Goal: Information Seeking & Learning: Learn about a topic

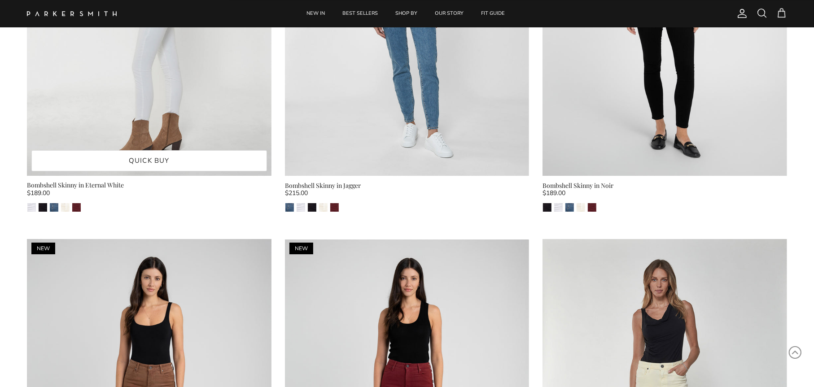
scroll to position [2467, 0]
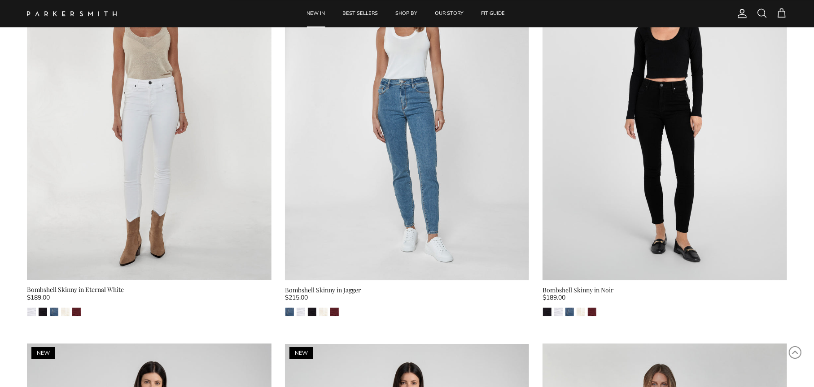
click at [322, 15] on link "NEW IN" at bounding box center [316, 13] width 35 height 27
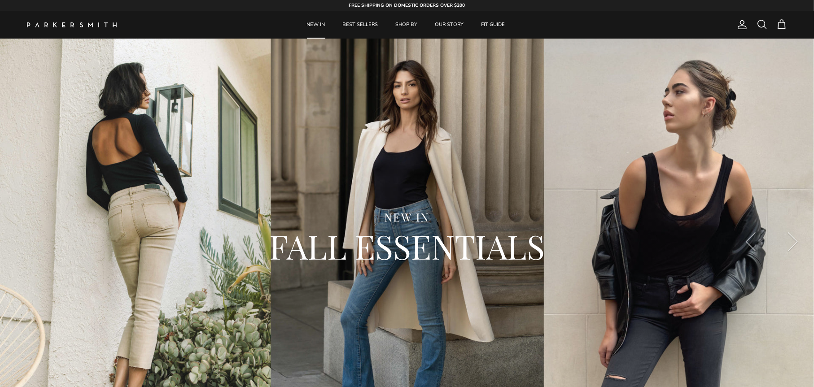
click at [763, 24] on span at bounding box center [761, 24] width 11 height 11
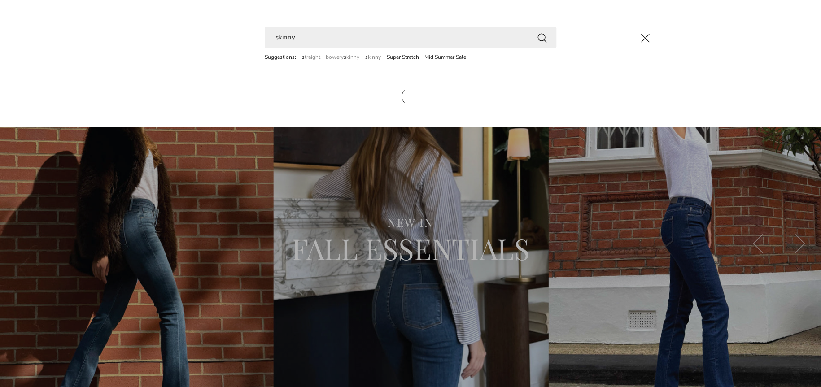
type input "skinny"
click at [536, 32] on button "Search" at bounding box center [541, 37] width 11 height 11
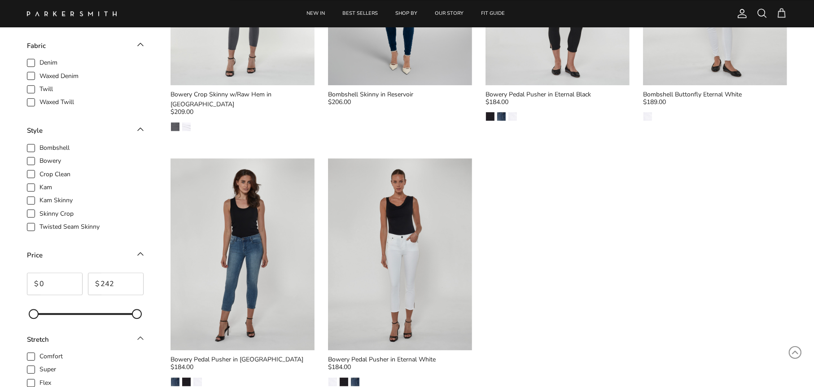
scroll to position [2063, 0]
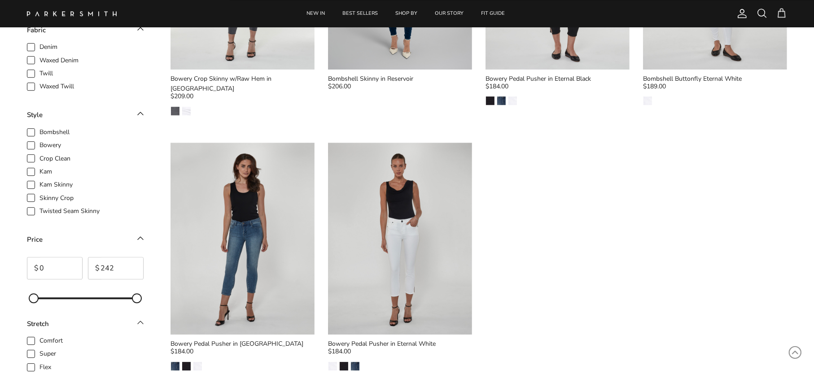
click at [39, 194] on span "Skinny Crop" at bounding box center [56, 198] width 34 height 9
click at [39, 193] on input "Skinny Crop" at bounding box center [39, 193] width 1 height 1
checkbox input "true"
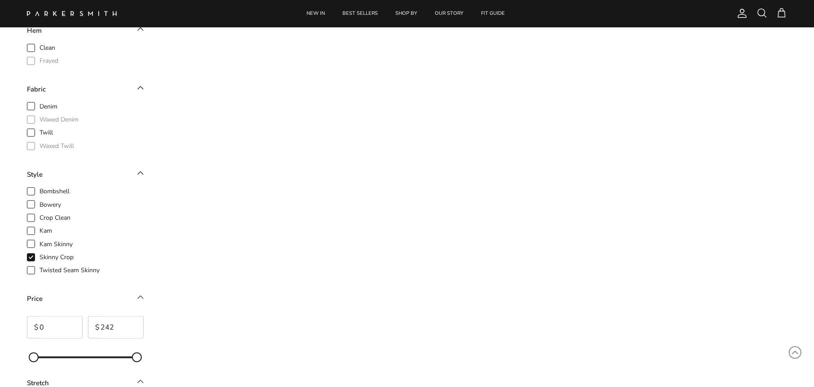
scroll to position [400, 0]
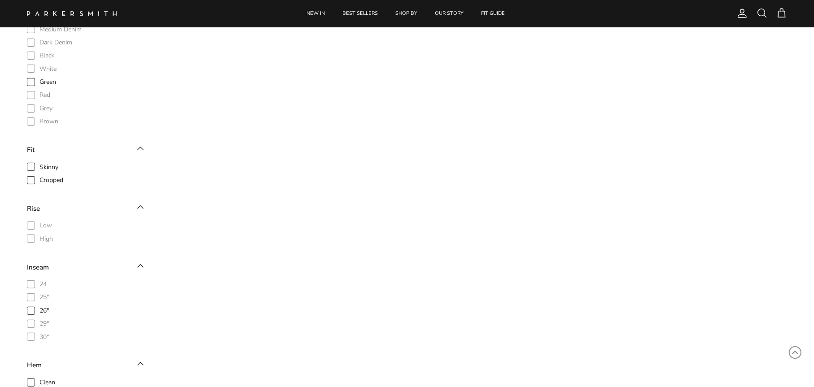
scroll to position [356, 0]
click at [36, 303] on label "26"" at bounding box center [85, 302] width 117 height 10
click at [39, 298] on input "26"" at bounding box center [39, 297] width 1 height 1
checkbox input "true"
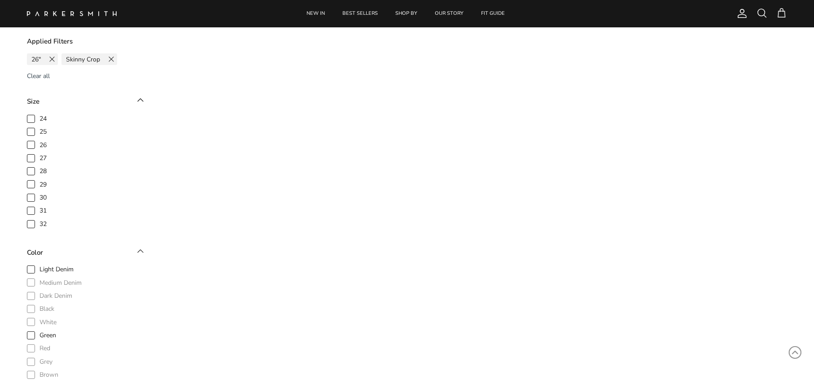
scroll to position [74, 0]
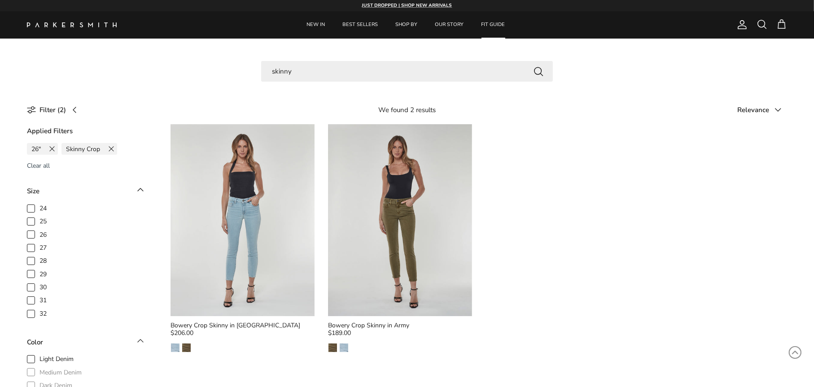
click at [488, 29] on link "FIT GUIDE" at bounding box center [493, 24] width 40 height 27
click at [313, 25] on link "NEW IN" at bounding box center [316, 24] width 35 height 27
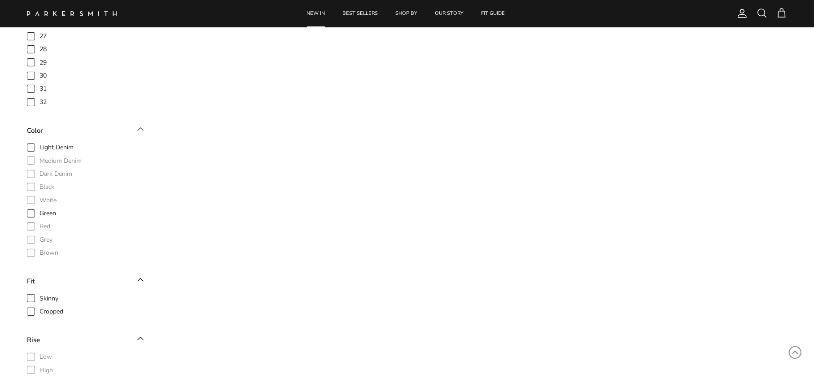
scroll to position [110, 0]
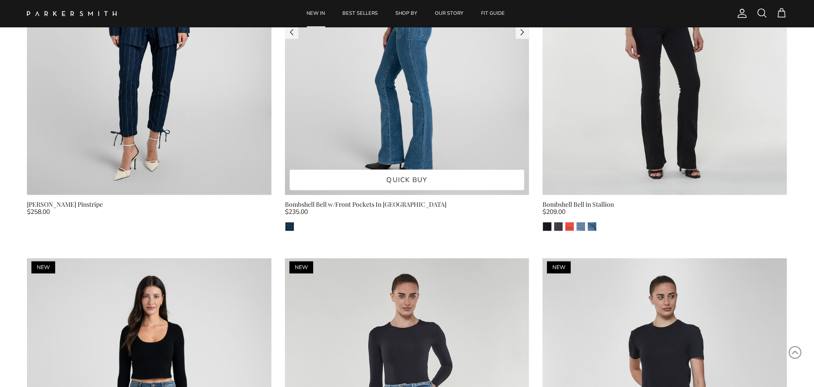
scroll to position [3225, 0]
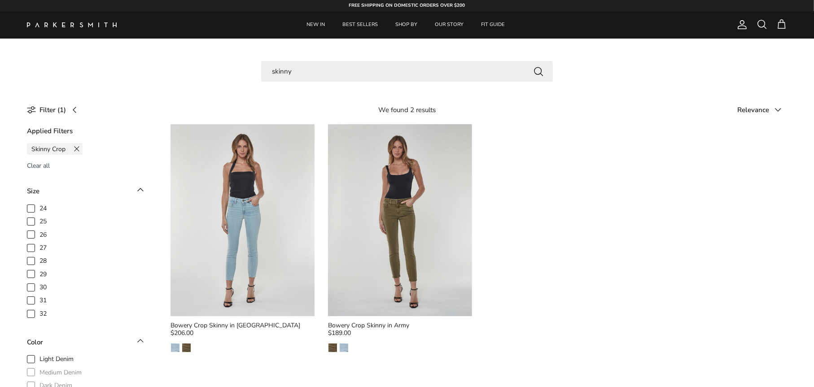
click at [39, 250] on span "27" at bounding box center [42, 248] width 7 height 9
click at [39, 244] on input "27" at bounding box center [39, 243] width 1 height 1
checkbox input "true"
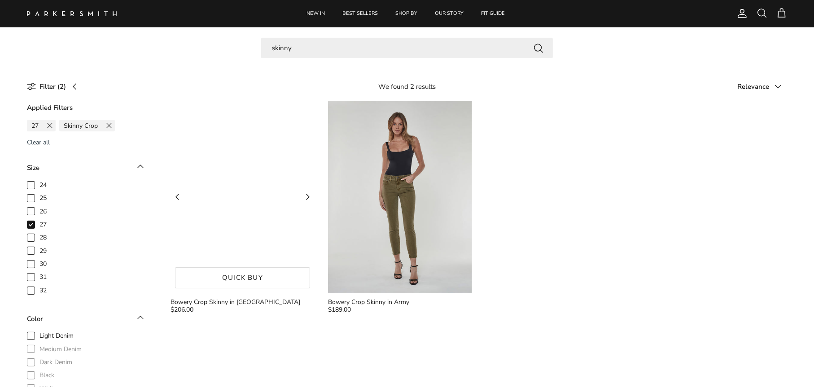
scroll to position [23, 0]
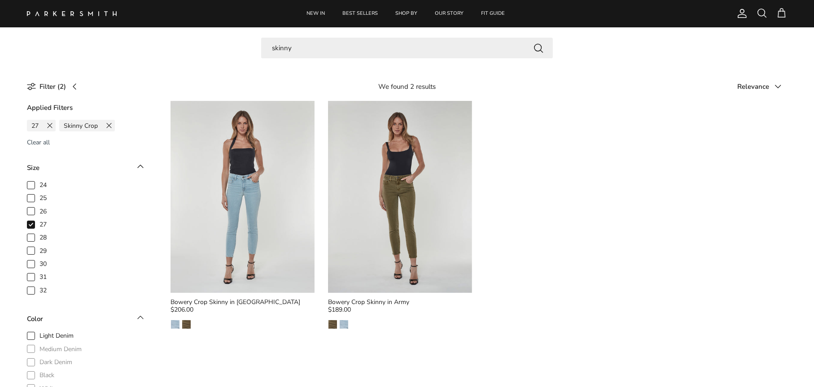
click at [39, 213] on span "26" at bounding box center [42, 211] width 7 height 9
click at [39, 207] on input "26" at bounding box center [39, 206] width 1 height 1
checkbox input "true"
click at [29, 224] on icon at bounding box center [30, 224] width 9 height 9
click at [39, 220] on input "27" at bounding box center [39, 219] width 1 height 1
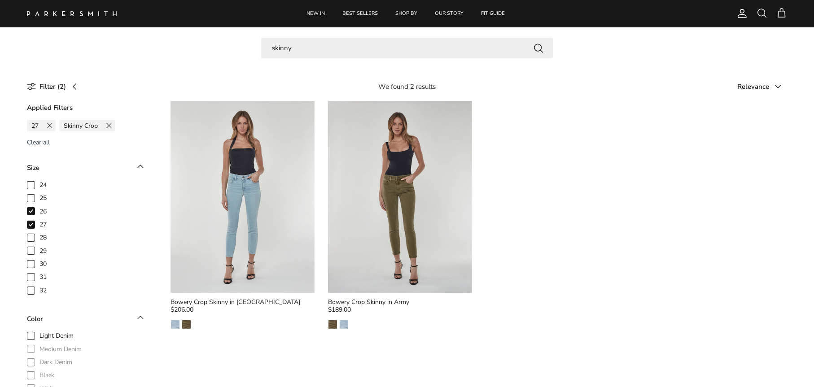
checkbox input "false"
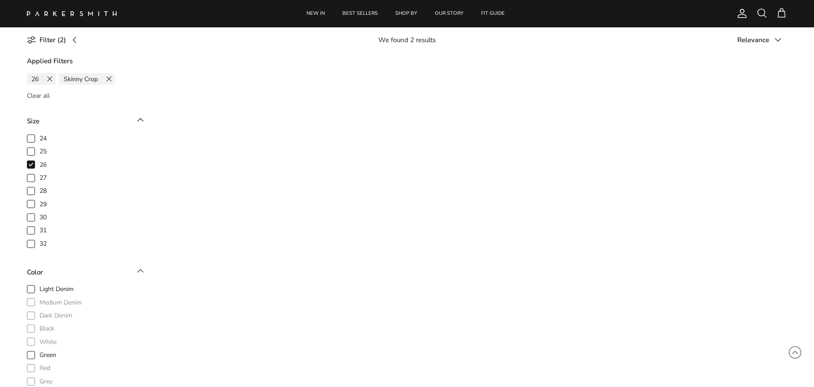
scroll to position [72, 0]
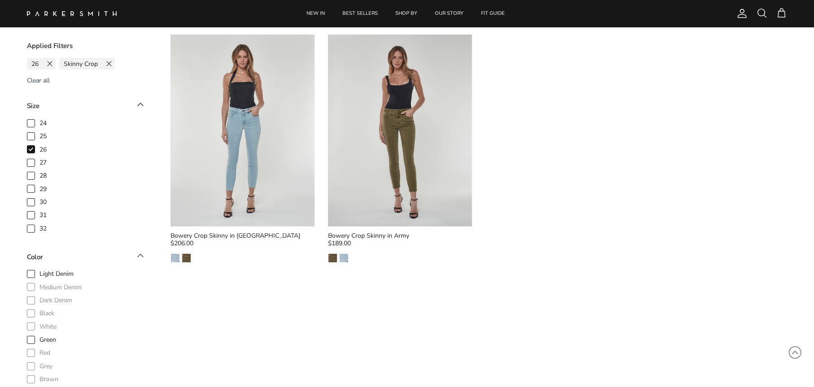
scroll to position [72, 0]
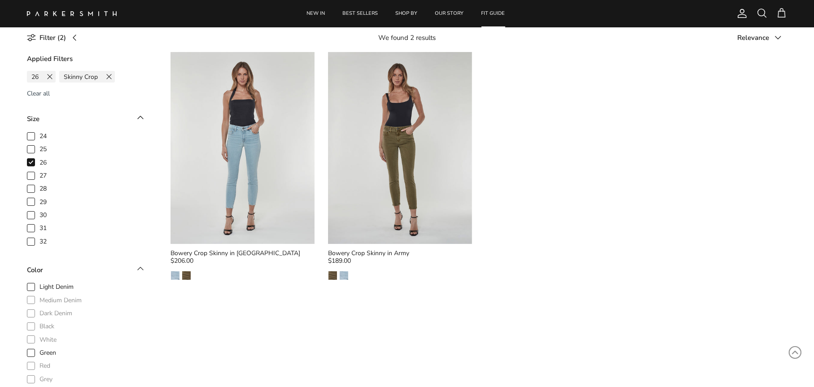
click at [484, 9] on link "FIT GUIDE" at bounding box center [493, 13] width 40 height 27
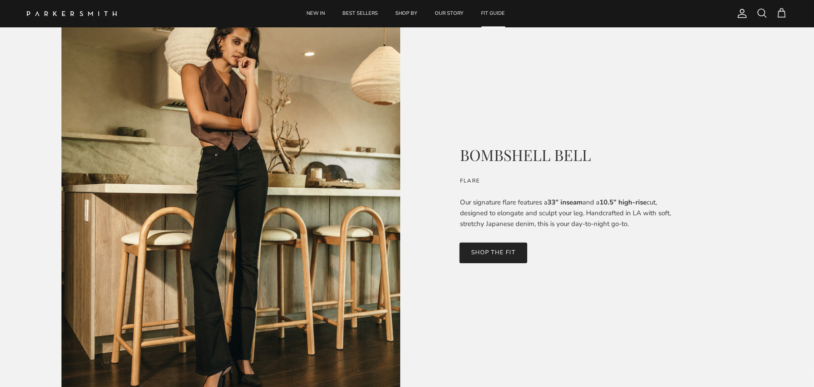
scroll to position [90, 0]
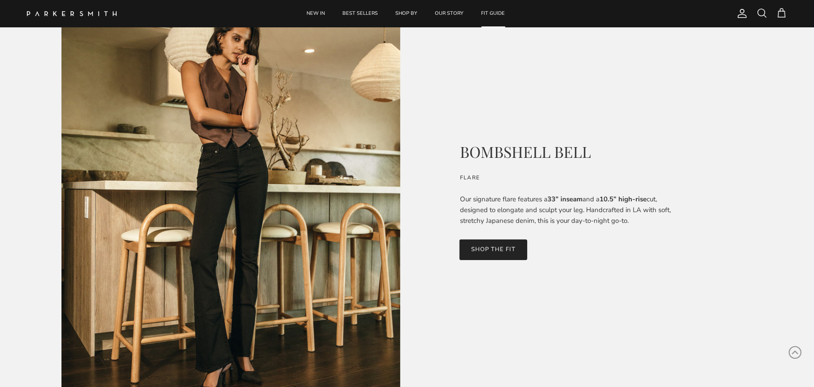
click at [494, 248] on link "SHOP THE FIT" at bounding box center [492, 249] width 67 height 21
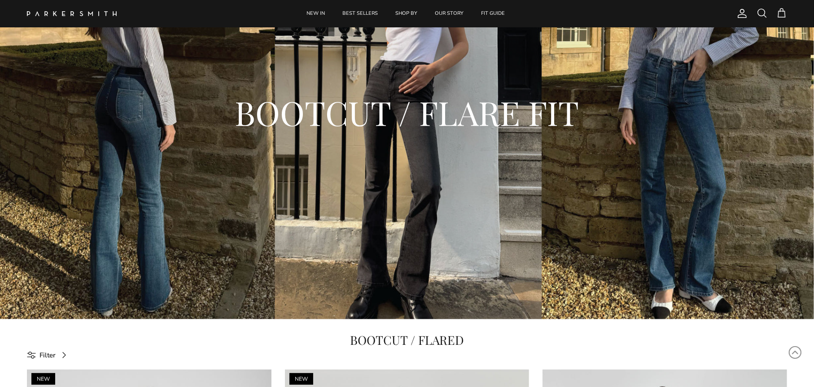
scroll to position [45, 0]
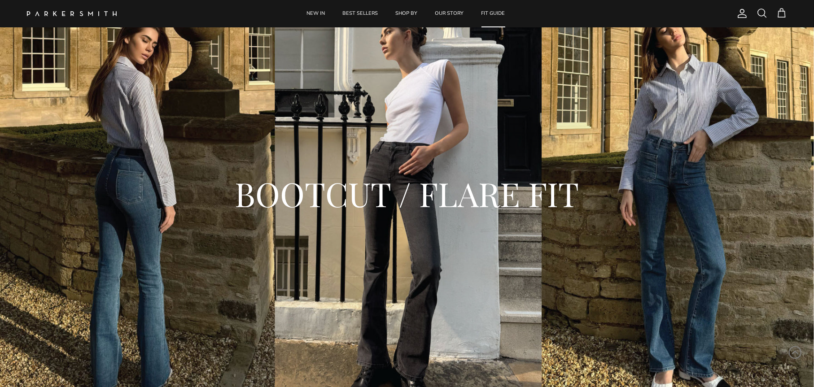
click at [495, 10] on link "FIT GUIDE" at bounding box center [493, 13] width 40 height 27
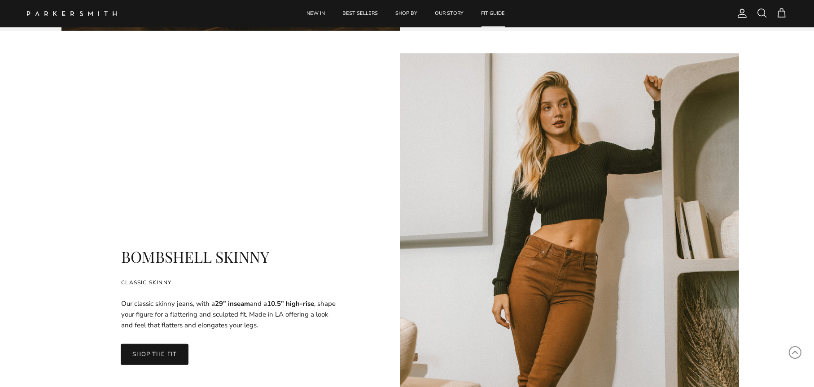
scroll to position [404, 0]
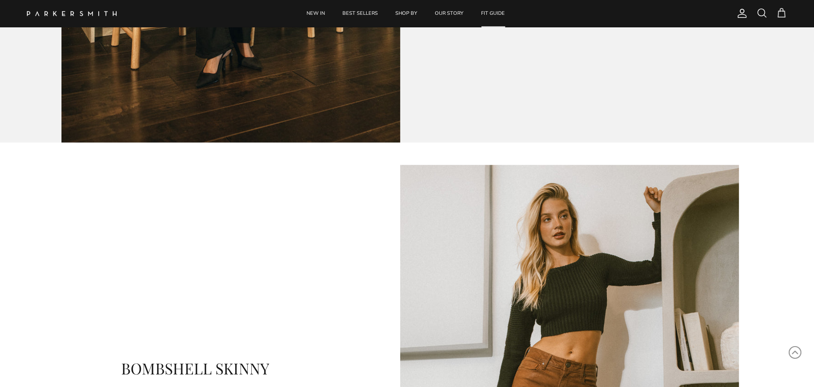
click at [495, 15] on link "FIT GUIDE" at bounding box center [493, 13] width 40 height 27
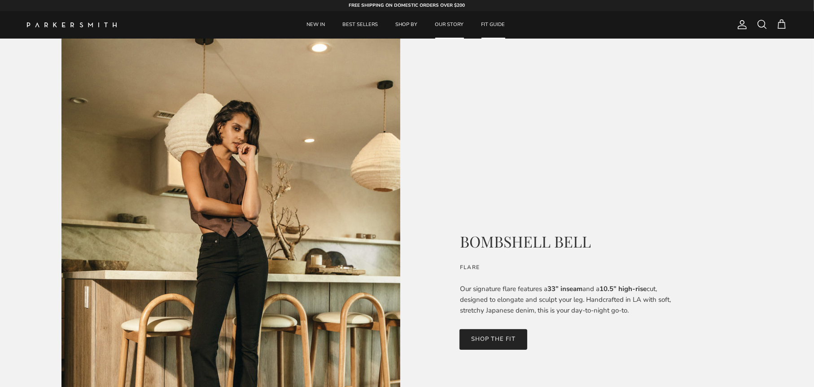
click at [449, 24] on link "OUR STORY" at bounding box center [449, 24] width 45 height 27
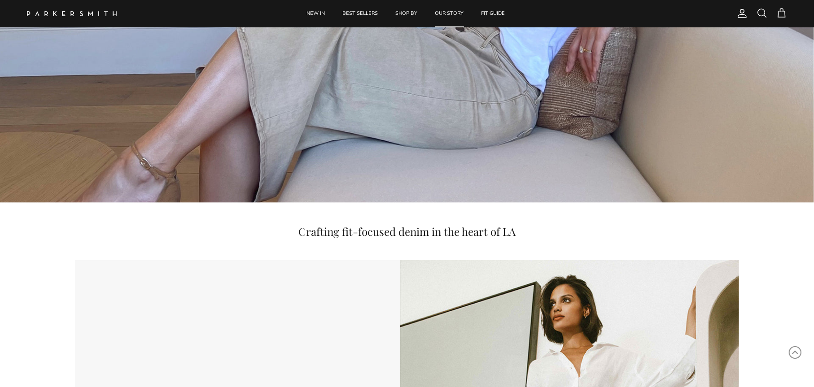
scroll to position [179, 0]
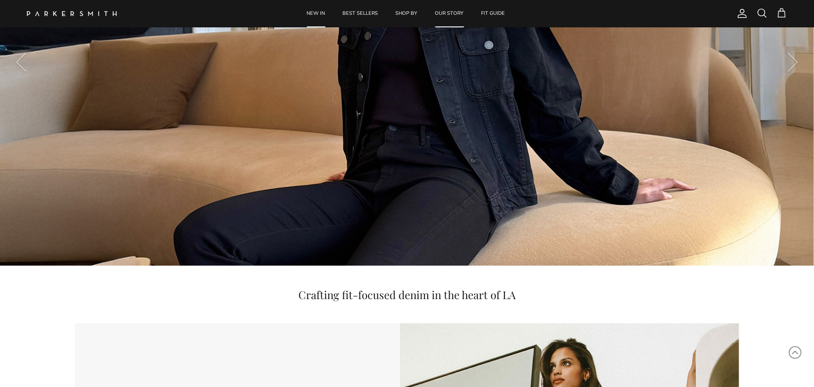
click at [314, 10] on link "NEW IN" at bounding box center [316, 13] width 35 height 27
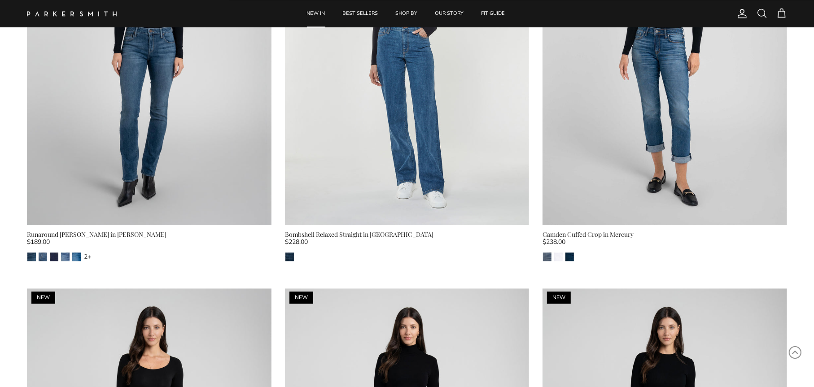
scroll to position [1749, 0]
